Goal: Information Seeking & Learning: Learn about a topic

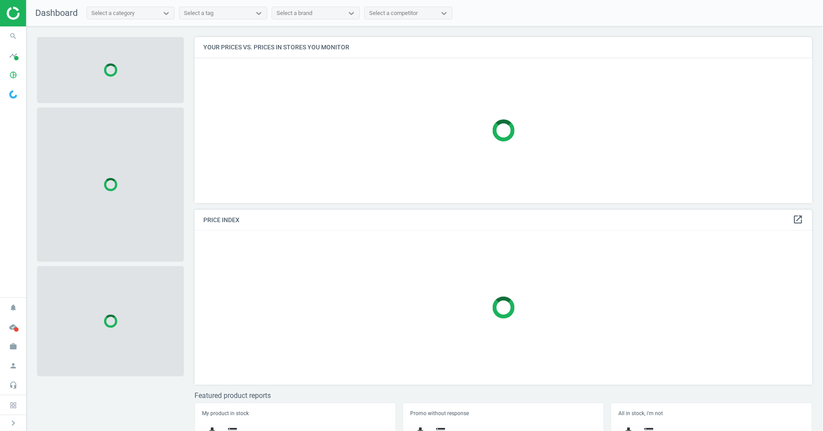
scroll to position [182, 626]
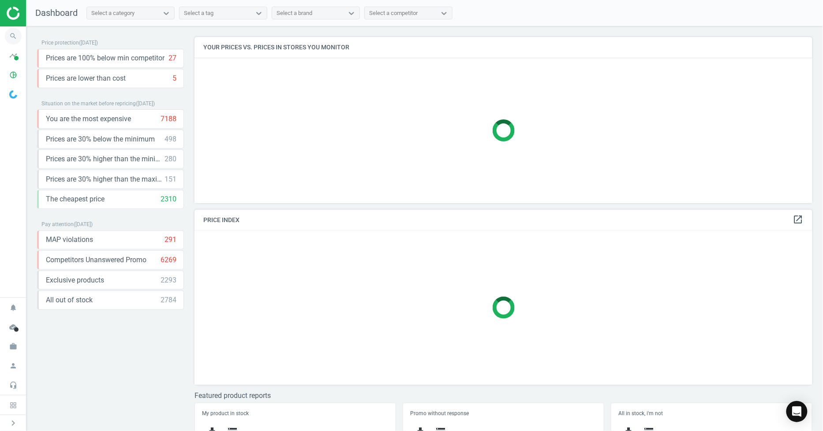
click at [19, 34] on icon "search" at bounding box center [13, 36] width 17 height 17
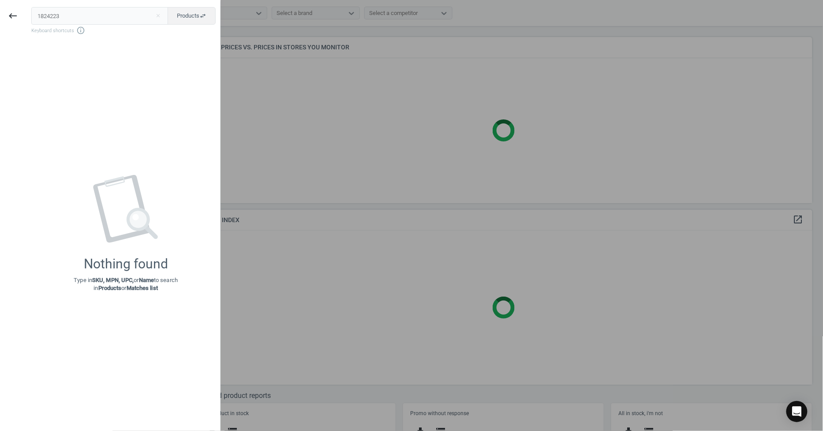
type input "1824223"
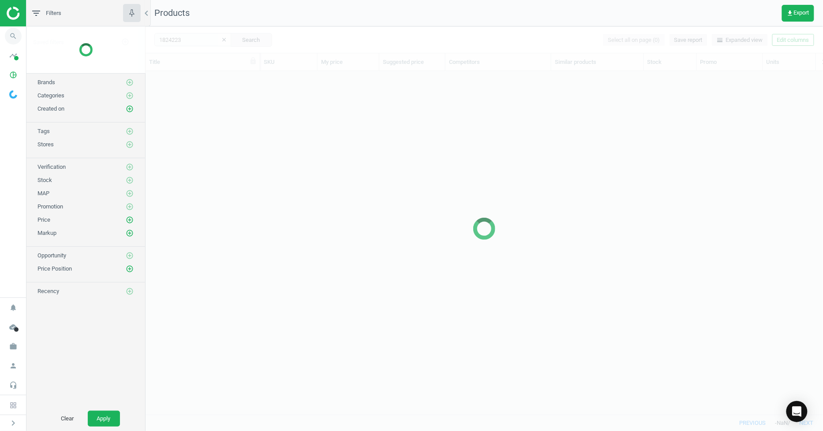
scroll to position [329, 670]
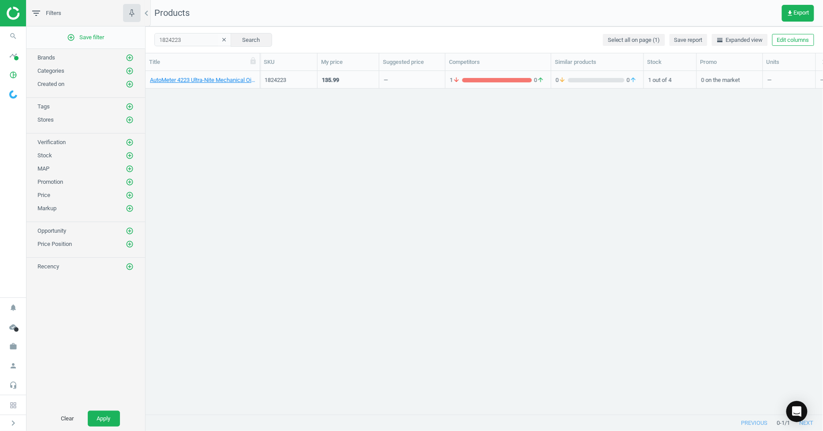
click at [201, 85] on div "AutoMeter 4223 Ultra-Nite Mechanical Oil Press. Gauge, 2-5/8" at bounding box center [202, 81] width 105 height 11
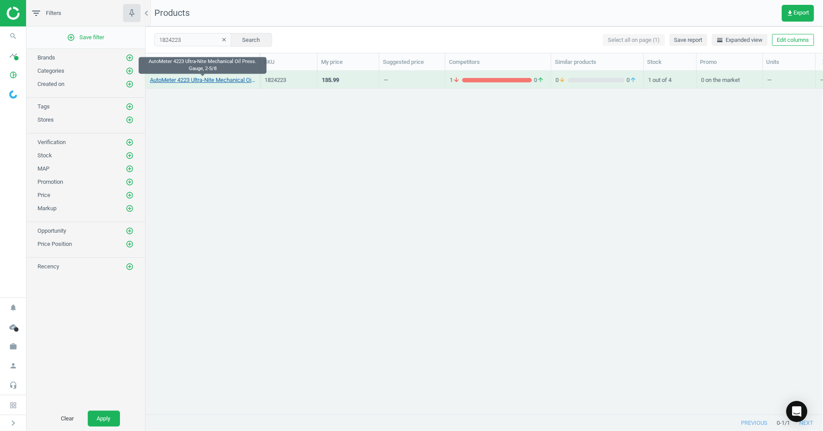
click at [201, 81] on link "AutoMeter 4223 Ultra-Nite Mechanical Oil Press. Gauge, 2-5/8" at bounding box center [202, 80] width 105 height 8
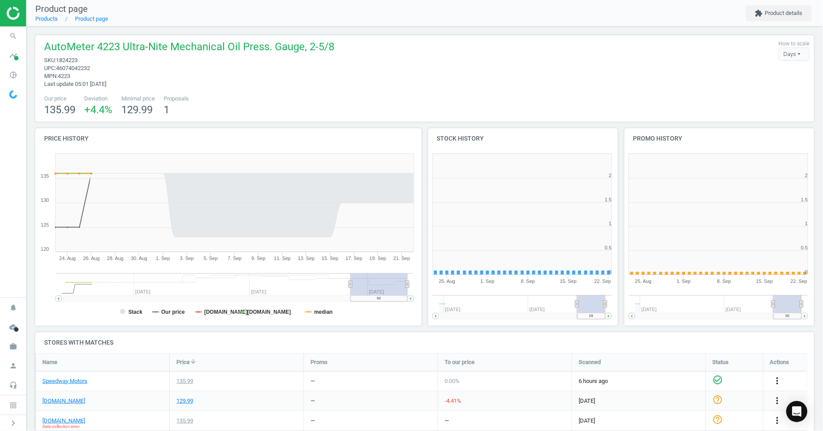
scroll to position [192, 203]
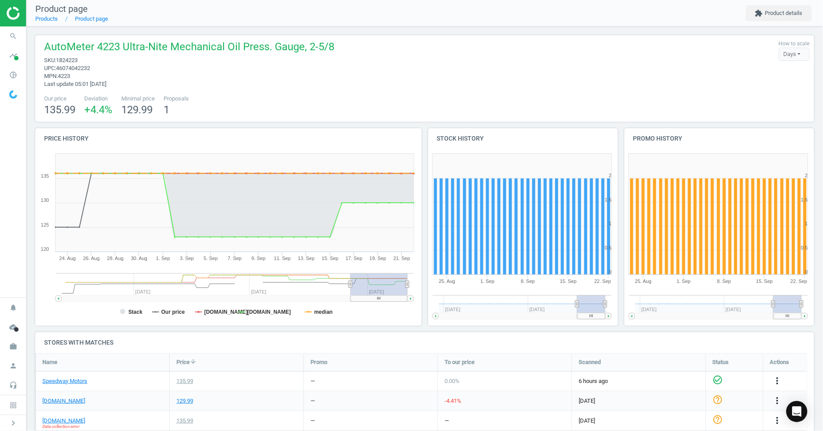
drag, startPoint x: 353, startPoint y: 289, endPoint x: 385, endPoint y: 291, distance: 32.7
click at [385, 290] on rect at bounding box center [379, 284] width 57 height 22
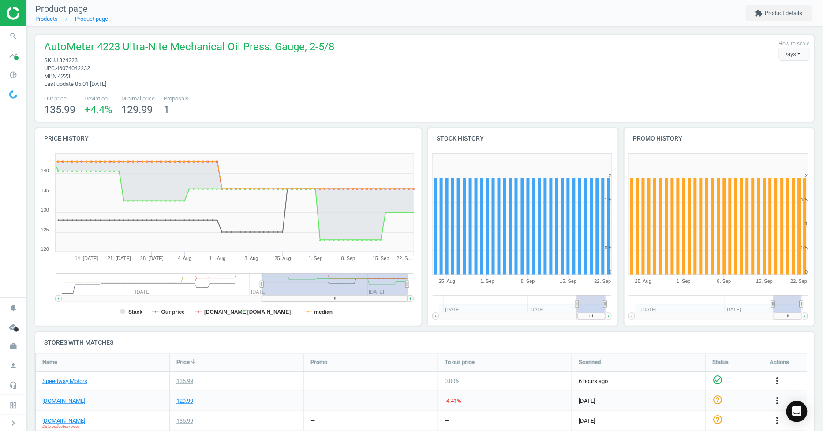
drag, startPoint x: 349, startPoint y: 284, endPoint x: 262, endPoint y: 290, distance: 87.6
click at [262, 290] on g at bounding box center [235, 287] width 358 height 29
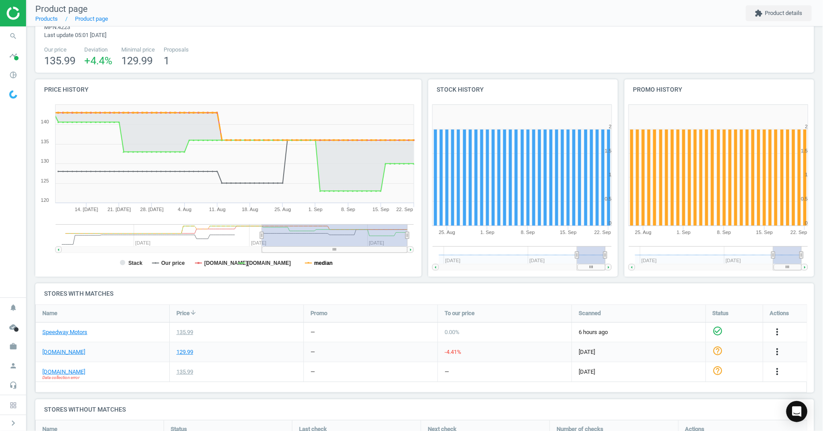
click at [328, 266] on tspan "median" at bounding box center [323, 263] width 19 height 6
click at [177, 263] on tspan "Our price" at bounding box center [173, 263] width 24 height 6
click at [132, 265] on tspan "Stack" at bounding box center [135, 263] width 14 height 6
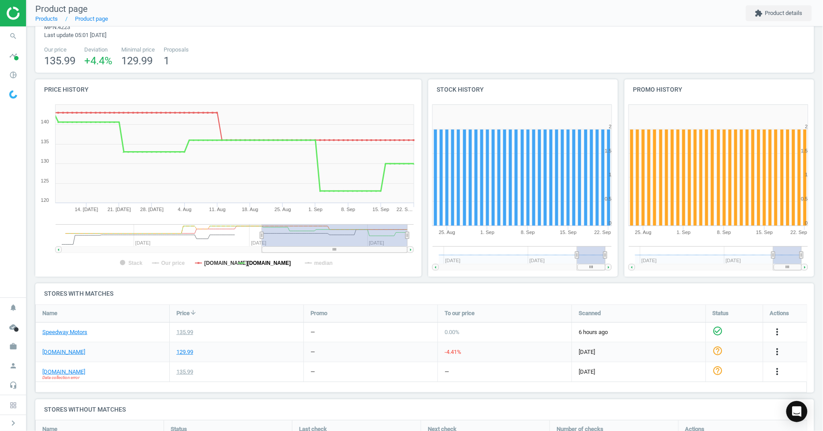
click at [268, 261] on tspan "[DOMAIN_NAME]" at bounding box center [269, 263] width 44 height 6
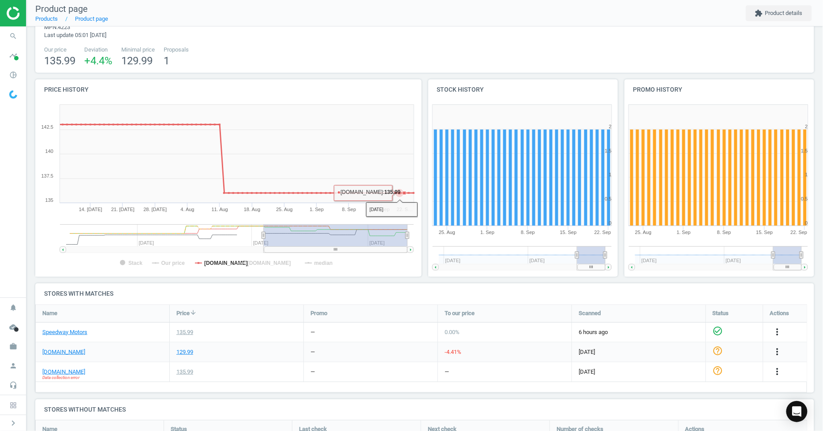
scroll to position [98, 0]
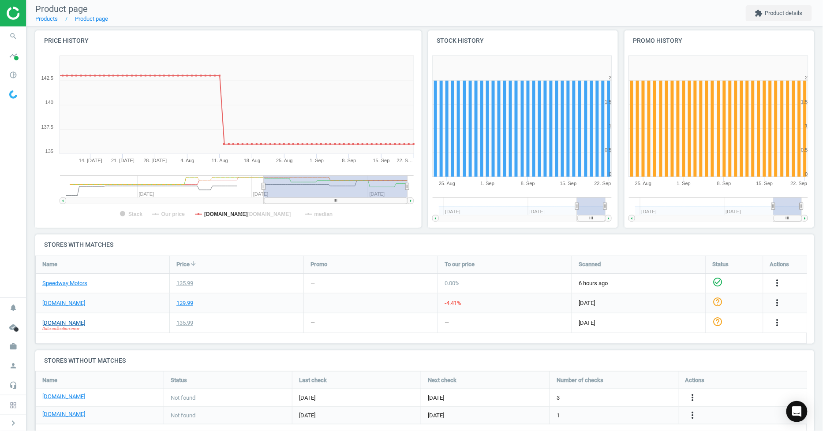
click at [42, 325] on link "[DOMAIN_NAME]" at bounding box center [63, 323] width 43 height 8
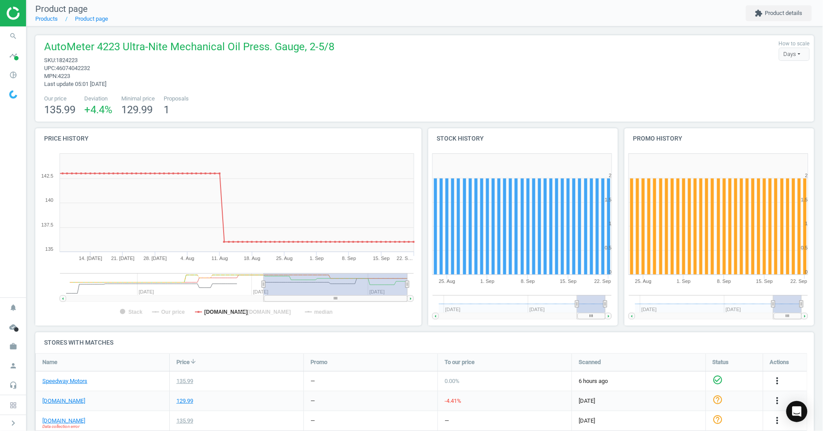
click at [69, 62] on span "1824223" at bounding box center [67, 60] width 22 height 7
copy span "1824223"
